Goal: Information Seeking & Learning: Learn about a topic

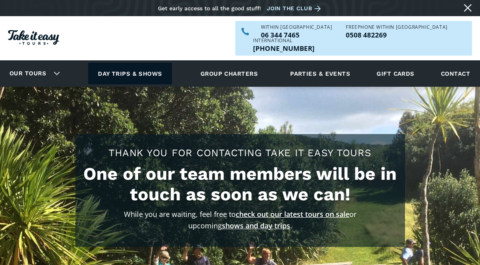
click at [143, 63] on link "Day trips & shows" at bounding box center [130, 74] width 84 height 22
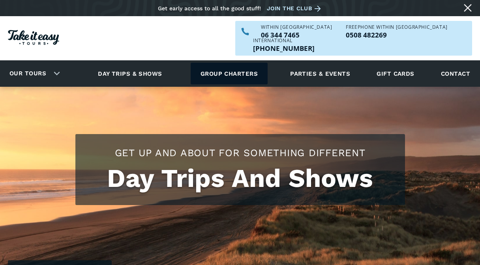
click at [244, 63] on link "Group charters" at bounding box center [229, 74] width 77 height 22
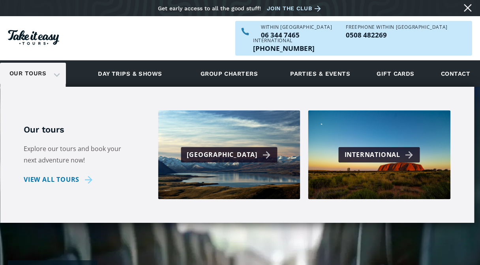
click at [56, 63] on div "Our tours" at bounding box center [33, 74] width 66 height 22
click at [34, 64] on link "Our tours" at bounding box center [28, 73] width 49 height 19
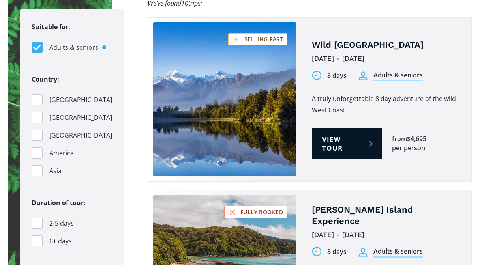
scroll to position [778, 0]
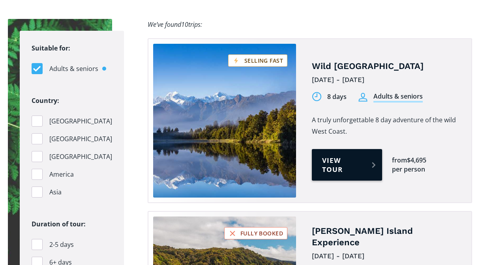
click at [340, 149] on link "View tour" at bounding box center [347, 165] width 70 height 32
